Goal: Find specific page/section: Find specific page/section

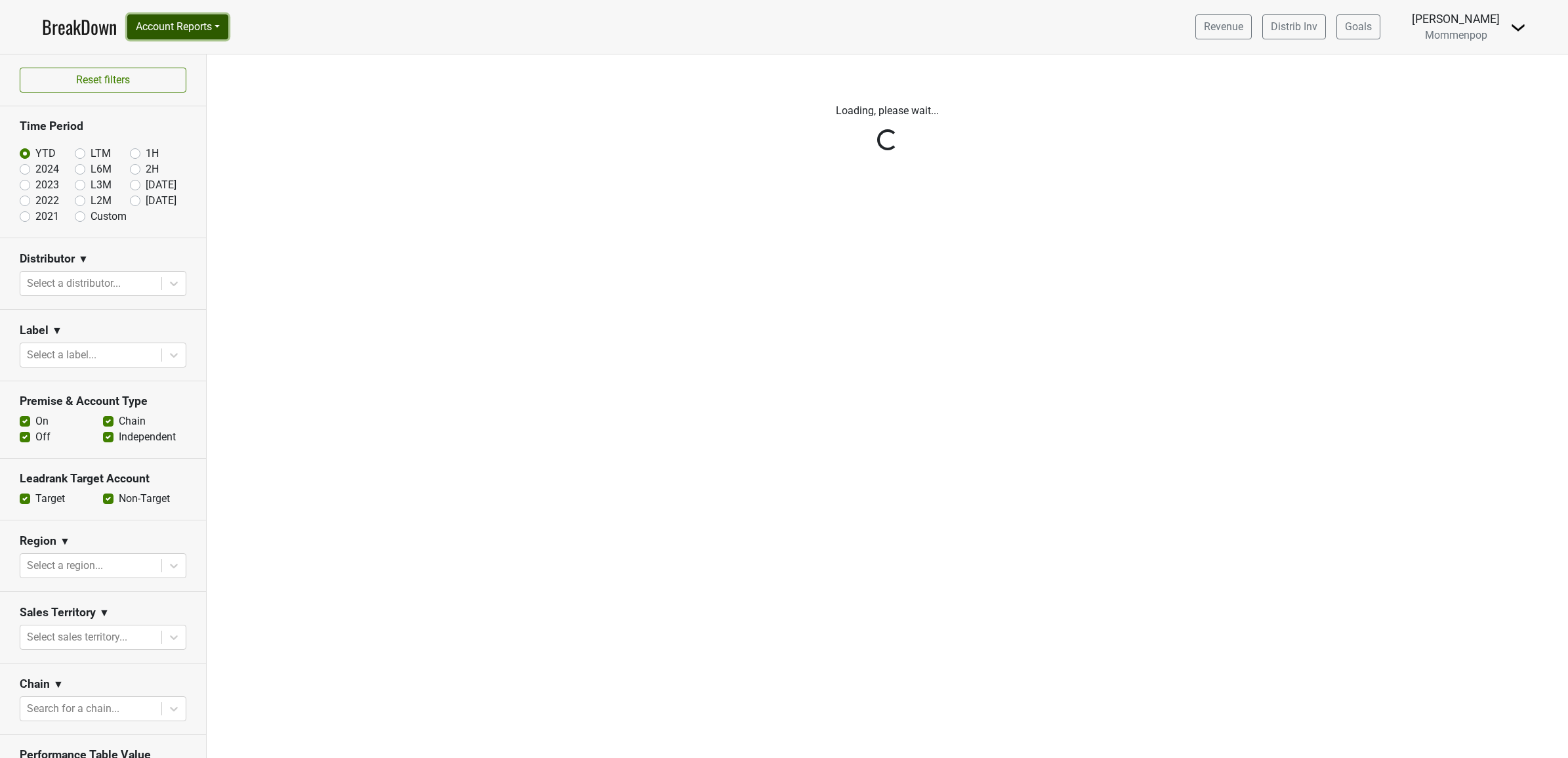
drag, startPoint x: 0, startPoint y: 0, endPoint x: 179, endPoint y: 21, distance: 180.2
click at [179, 21] on button "Account Reports" at bounding box center [177, 27] width 101 height 25
click at [177, 66] on link "SuperRanker" at bounding box center [186, 57] width 116 height 21
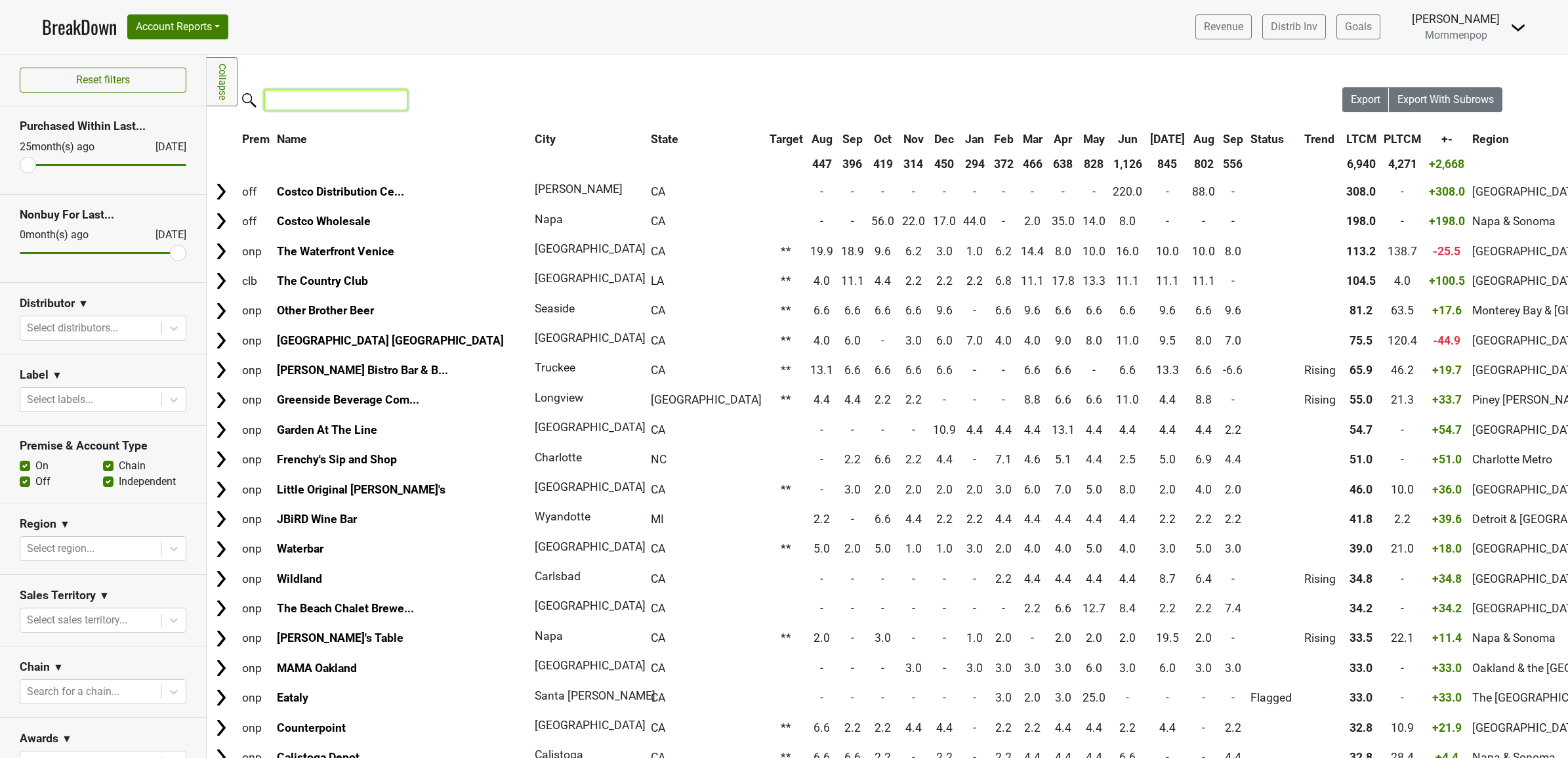
click at [335, 98] on input "search" at bounding box center [335, 100] width 143 height 21
paste input "Rye On The Rosan"
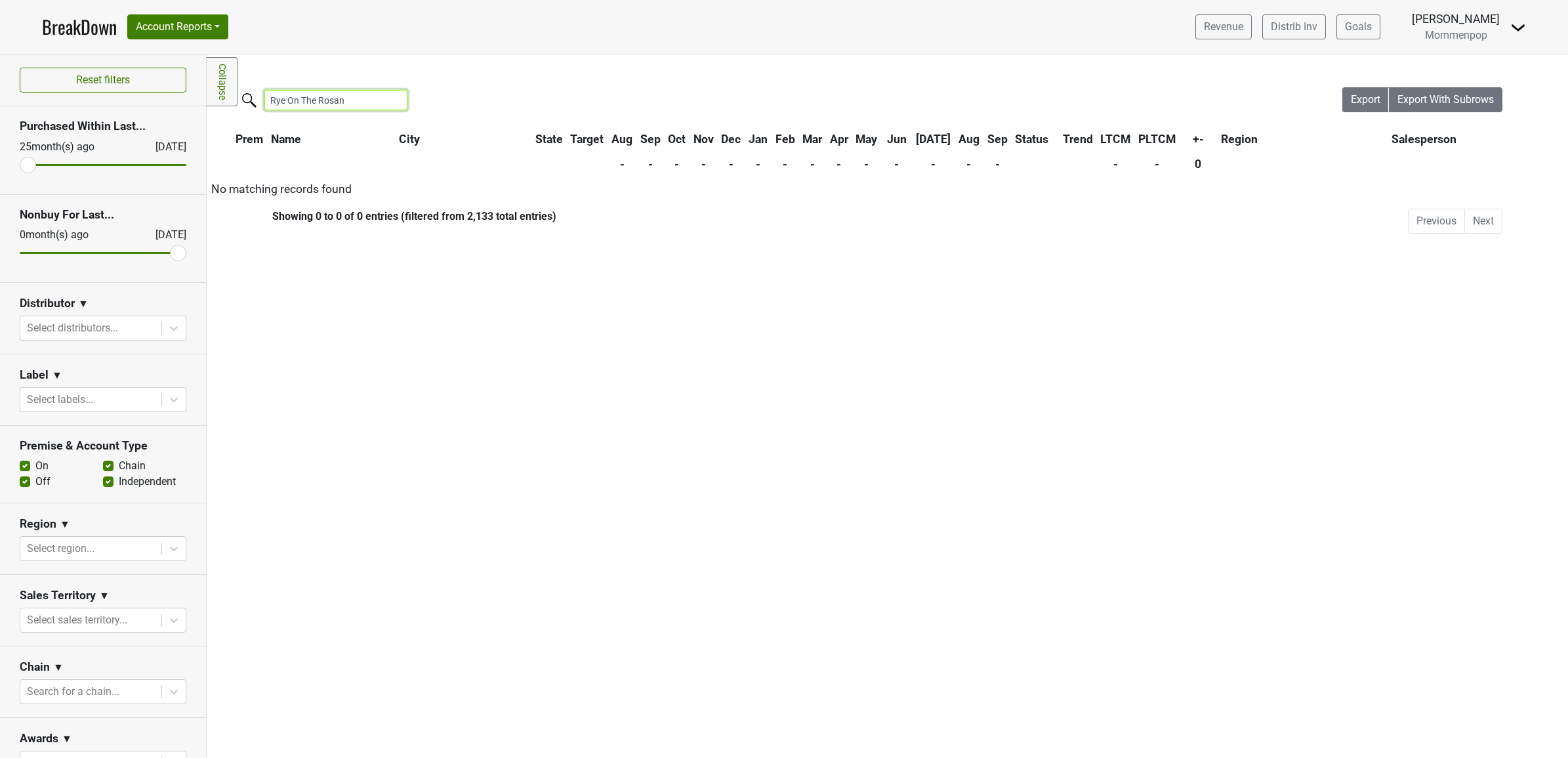
click at [344, 98] on input "Rye On The Rosan" at bounding box center [335, 100] width 143 height 21
drag, startPoint x: 344, startPoint y: 98, endPoint x: 297, endPoint y: 97, distance: 47.0
click at [297, 97] on input "Rye On The Rosan" at bounding box center [335, 100] width 143 height 21
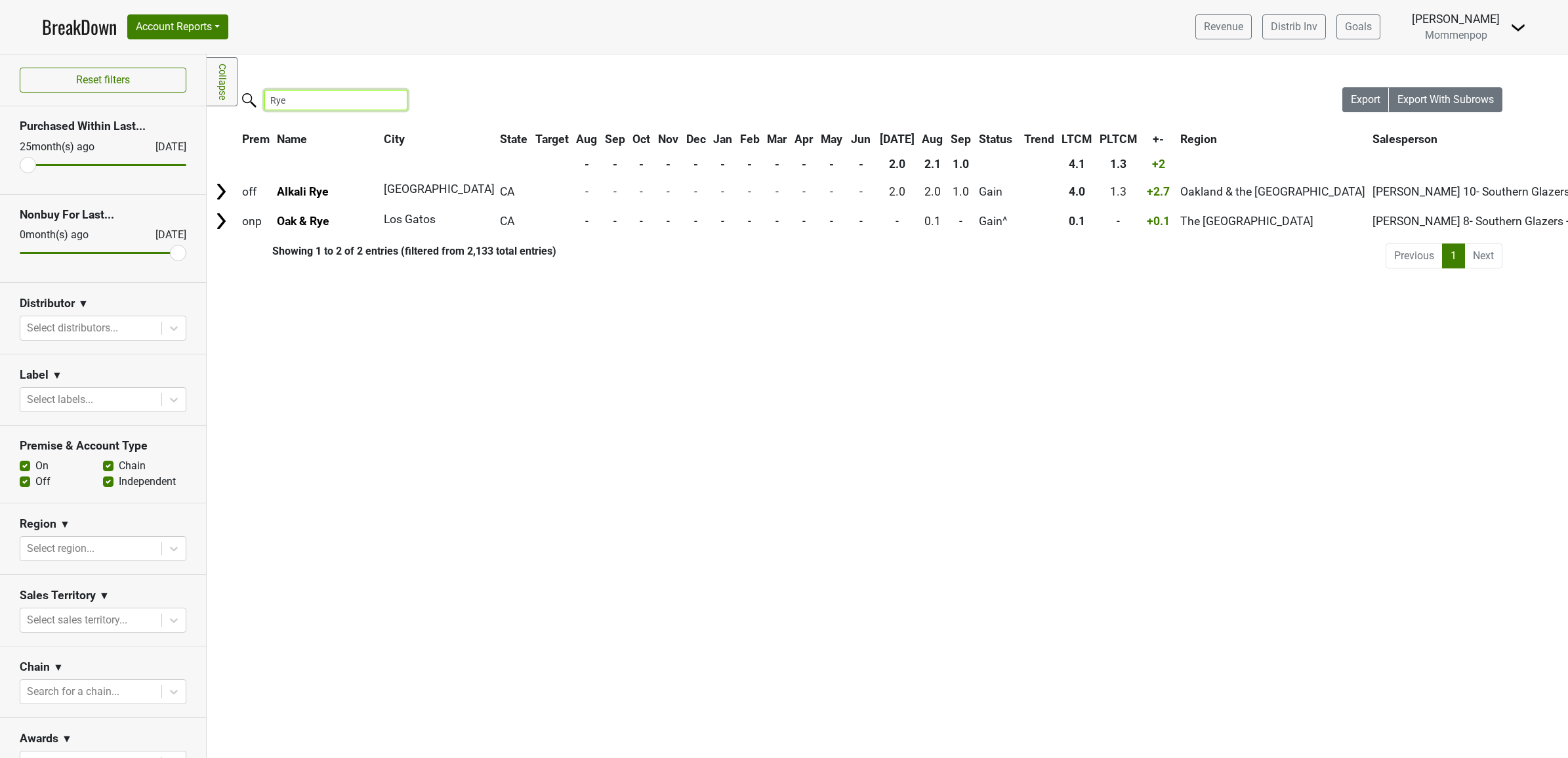
type input "Rye"
